Goal: Navigation & Orientation: Find specific page/section

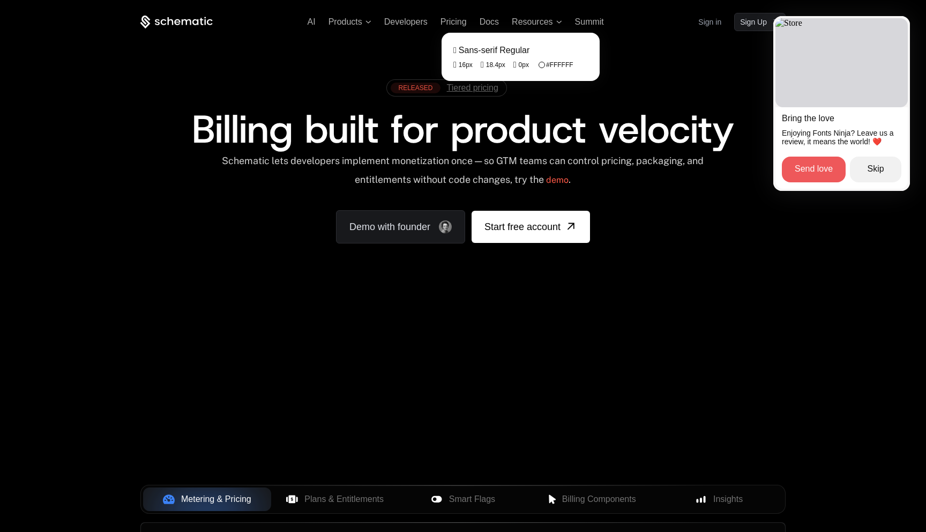
click at [458, 87] on fontsninja-text "Tiered pricing" at bounding box center [472, 87] width 51 height 9
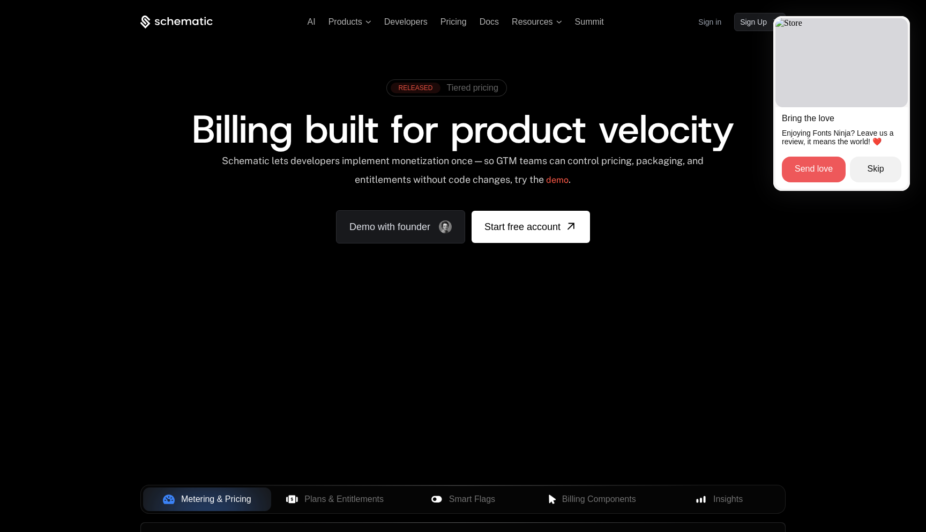
click at [878, 170] on button "Skip" at bounding box center [875, 170] width 51 height 26
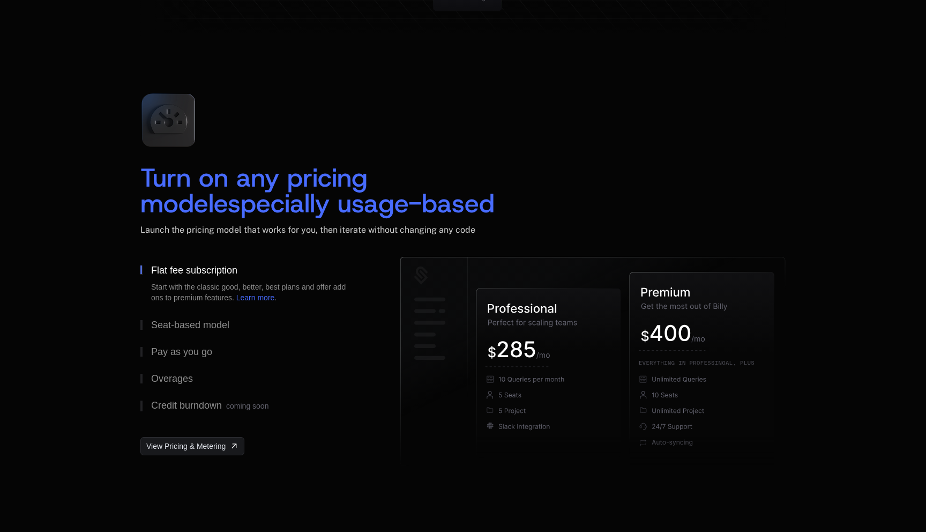
scroll to position [1545, 0]
